Goal: Check status: Check status

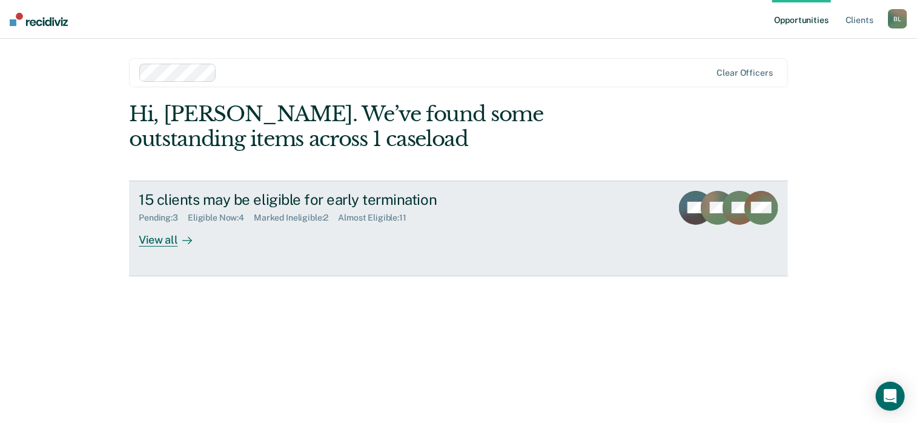
click at [364, 252] on link "15 clients may be eligible for early termination Pending : 3 Eligible Now : 4 M…" at bounding box center [458, 228] width 659 height 96
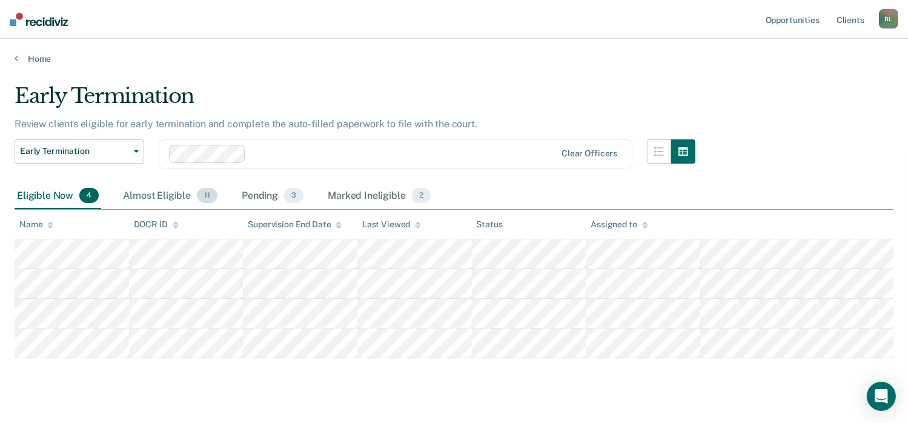
click at [193, 199] on div "Almost Eligible 11" at bounding box center [169, 196] width 99 height 27
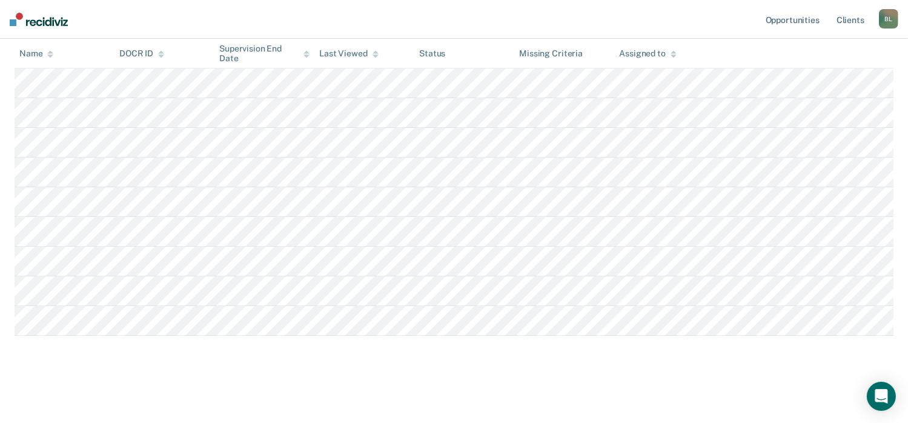
scroll to position [287, 0]
click at [156, 209] on tbody at bounding box center [454, 172] width 878 height 326
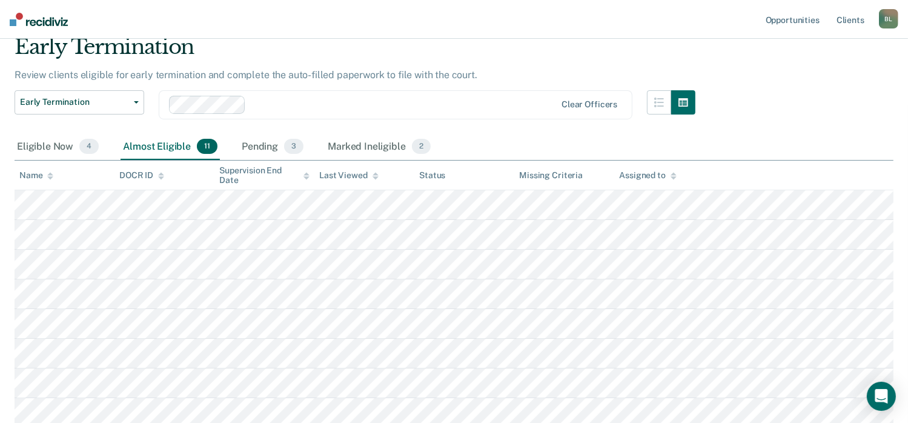
scroll to position [0, 0]
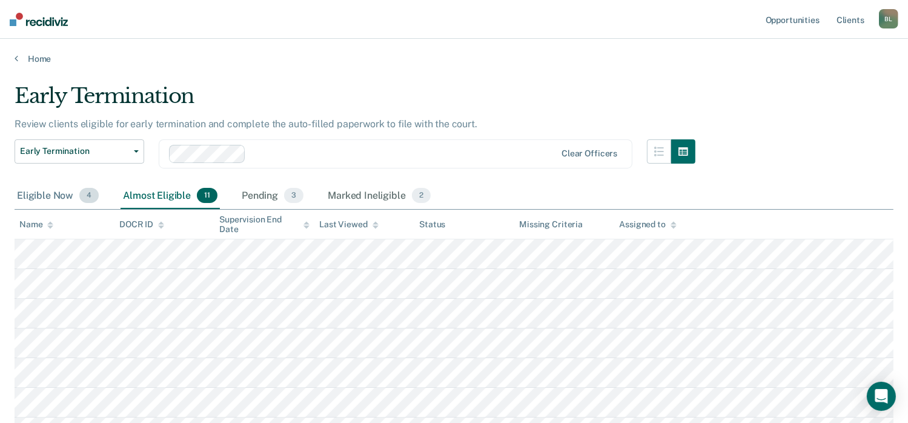
click at [90, 190] on span "4" at bounding box center [88, 196] width 19 height 16
